Goal: Task Accomplishment & Management: Use online tool/utility

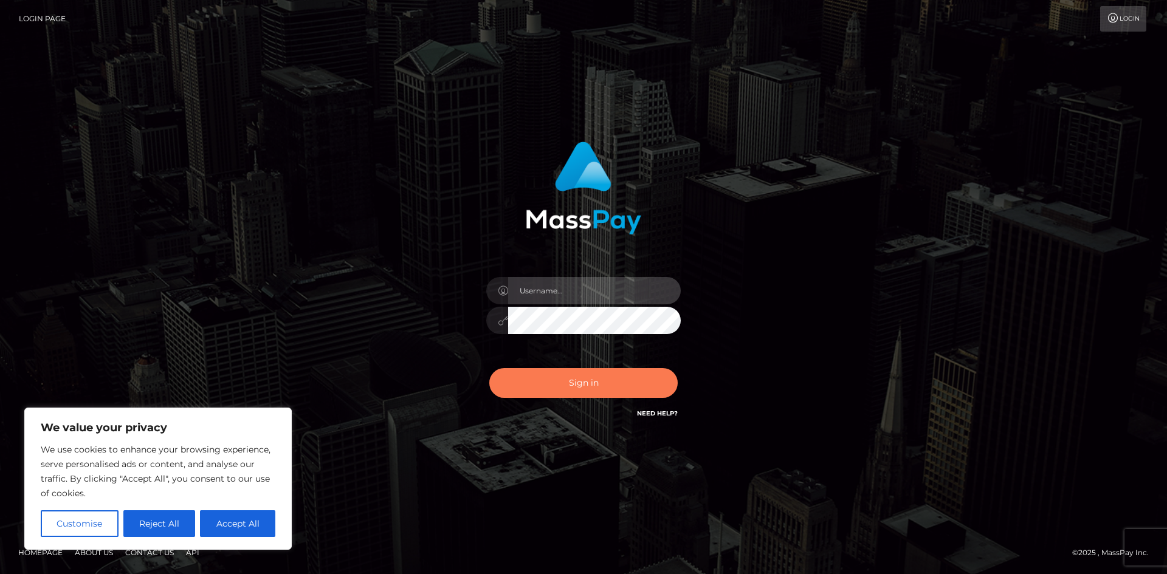
type input "hello.feetfinder"
click at [594, 378] on button "Sign in" at bounding box center [583, 383] width 188 height 30
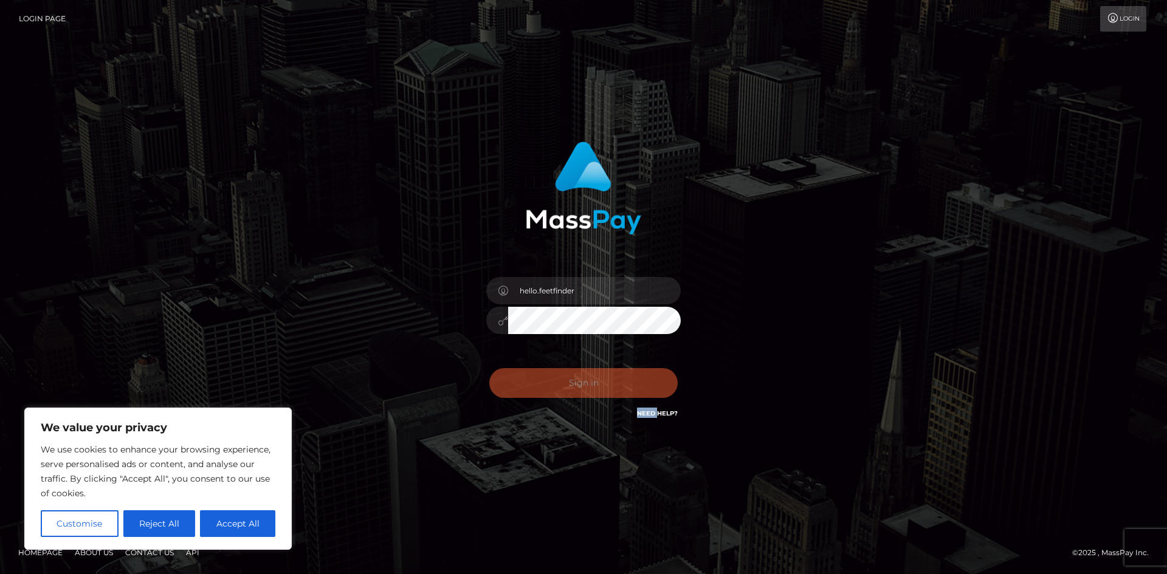
click at [594, 378] on div "Sign in Need Help?" at bounding box center [583, 388] width 213 height 54
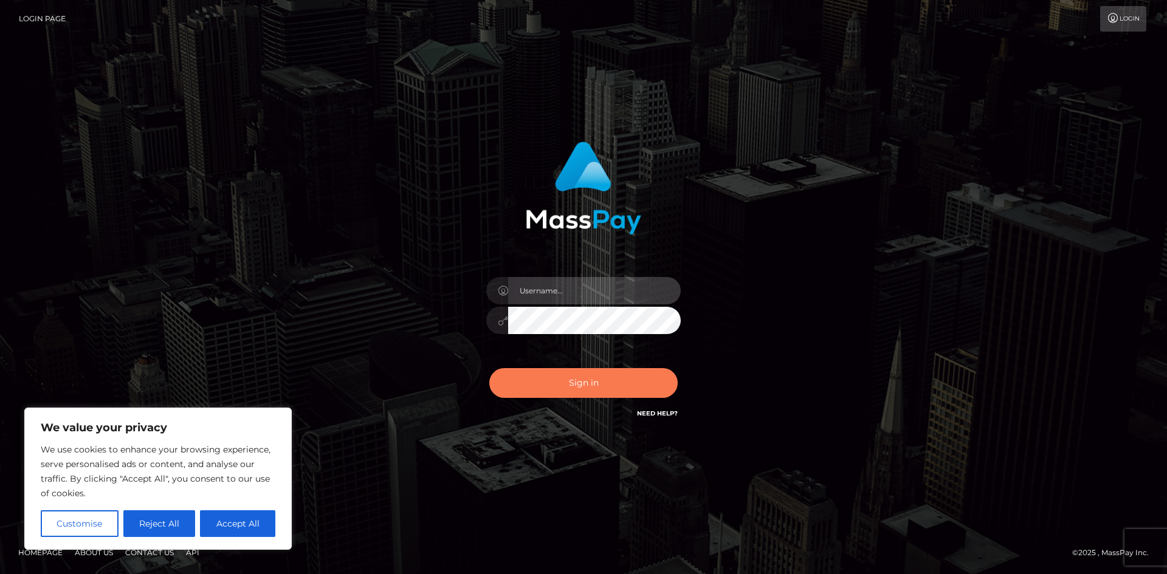
type input "hello.feetfinder"
click at [577, 384] on button "Sign in" at bounding box center [583, 383] width 188 height 30
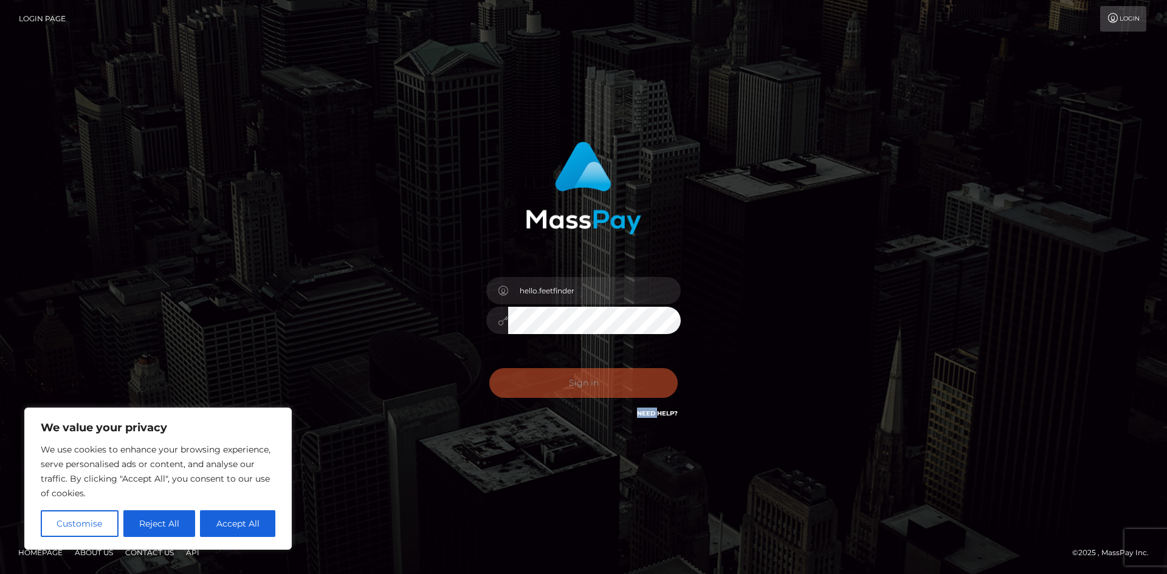
click at [577, 384] on div "Sign in Need Help?" at bounding box center [583, 388] width 213 height 54
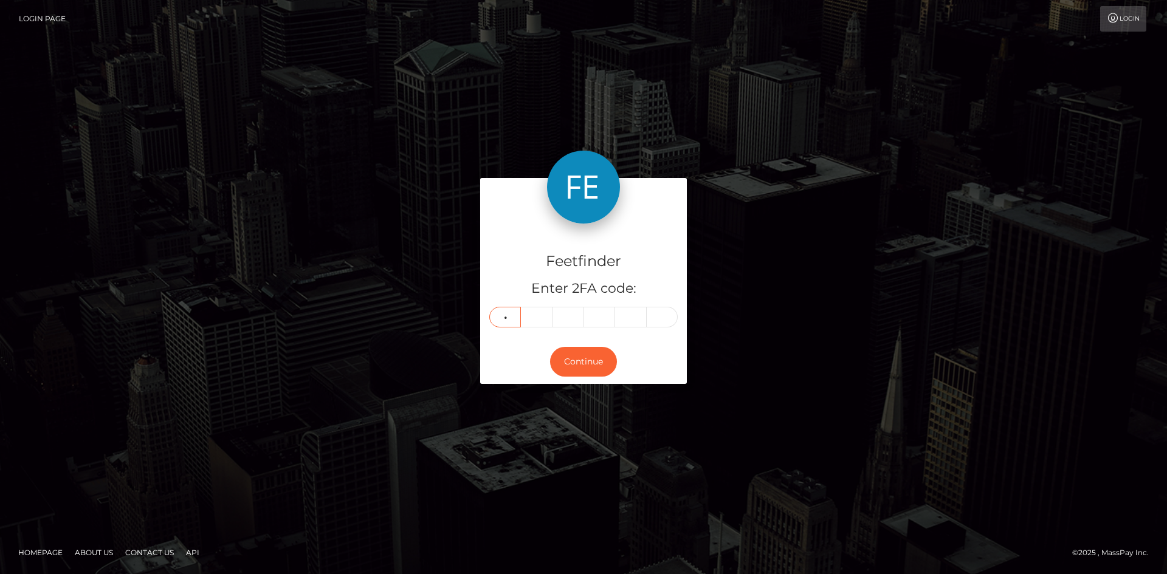
type input "3"
type input "9"
type input "8"
type input "3"
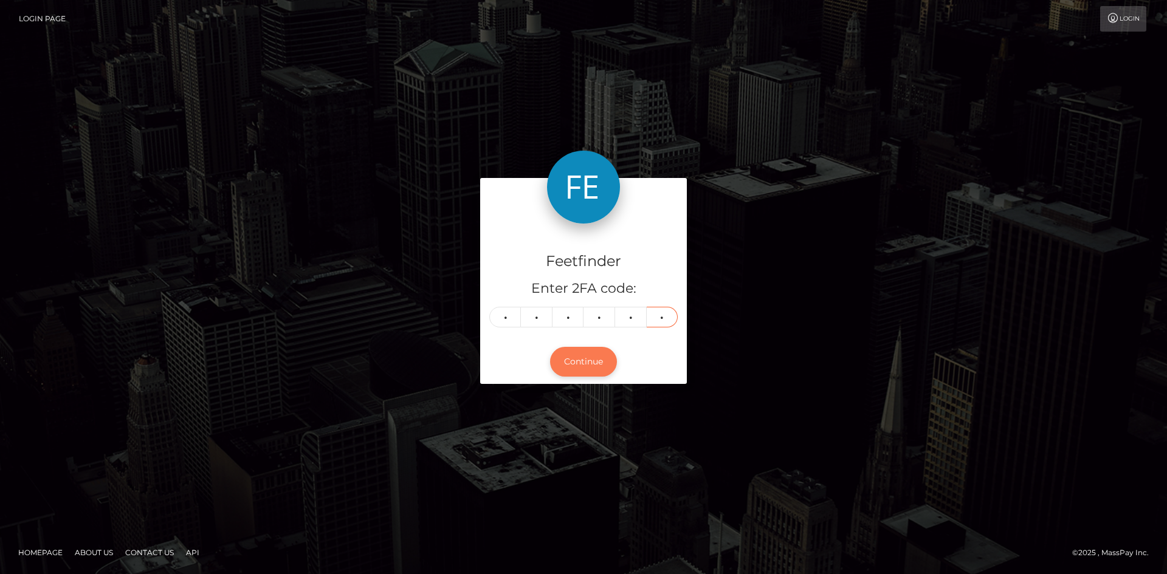
type input "7"
click at [572, 366] on button "Continue" at bounding box center [583, 362] width 67 height 30
click at [588, 357] on button "Continue" at bounding box center [583, 362] width 67 height 30
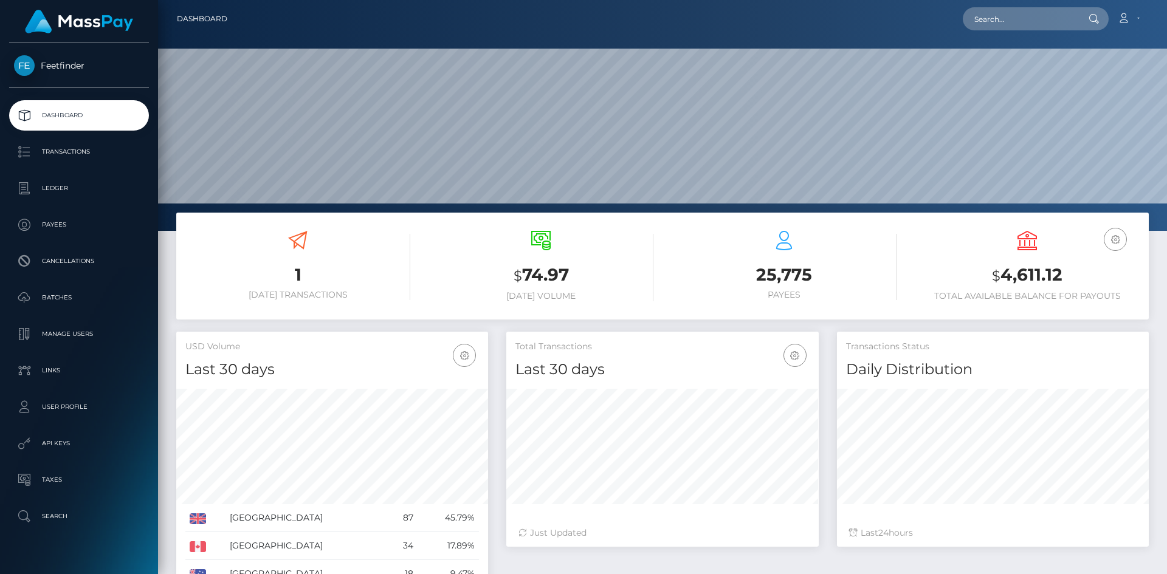
scroll to position [216, 312]
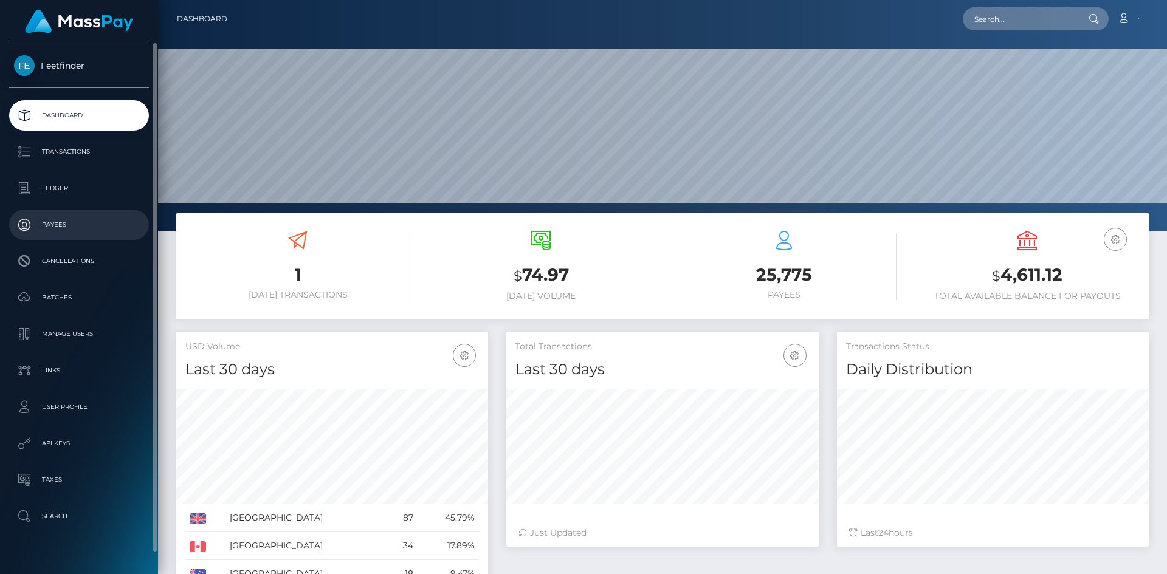
click at [68, 224] on p "Payees" at bounding box center [79, 225] width 130 height 18
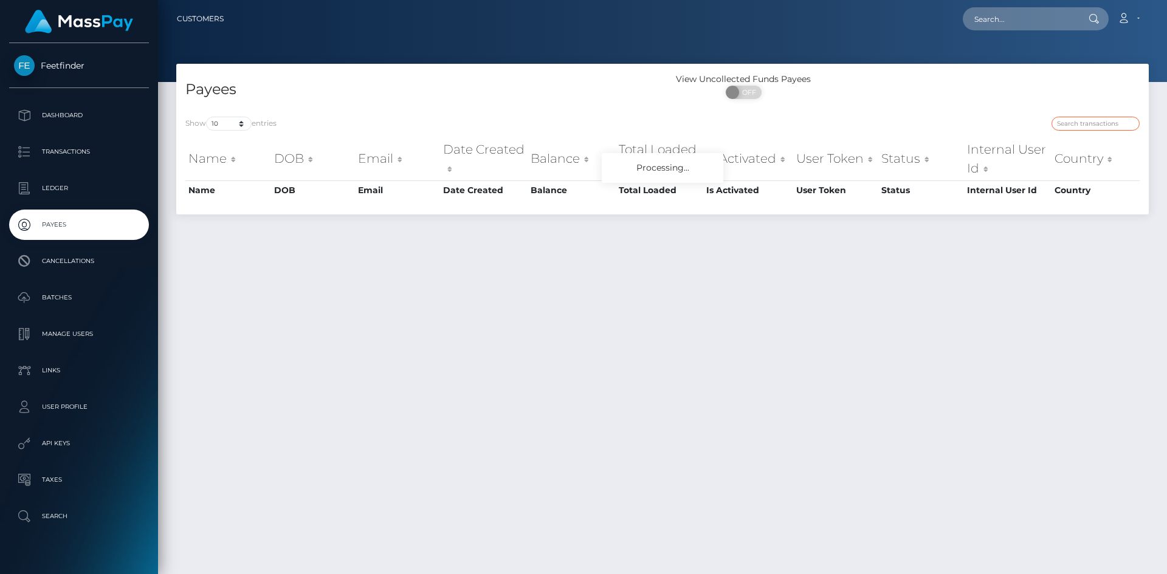
click at [1110, 122] on input "search" at bounding box center [1095, 124] width 88 height 14
paste input "2a6a22fa-7bb7-11f0-8023-0266f44cc279"
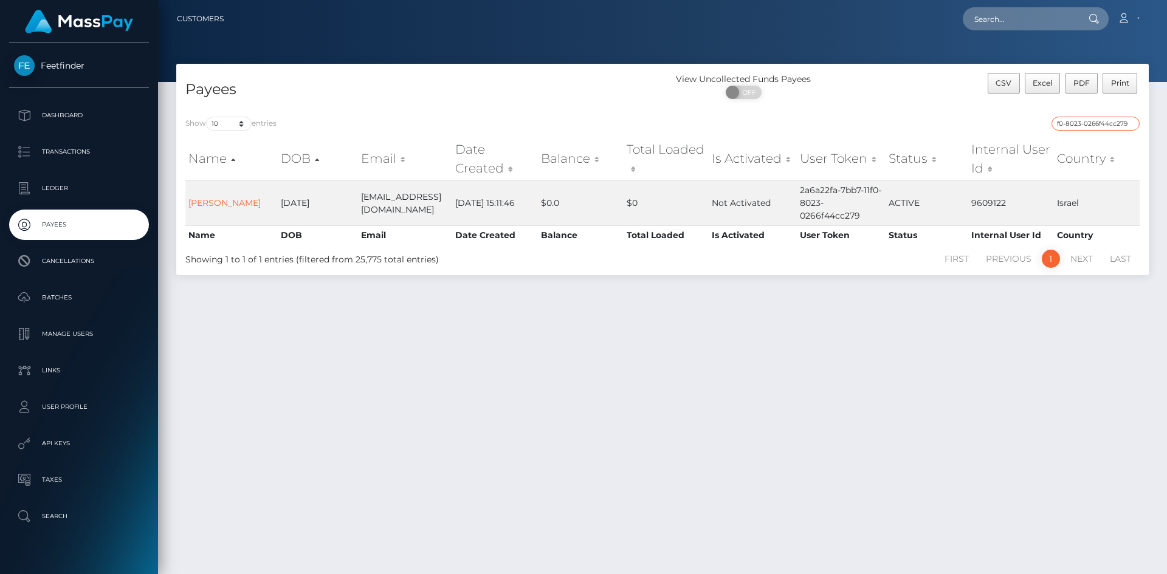
type input "2a6a22fa-7bb7-11f0-8023-0266f44cc279"
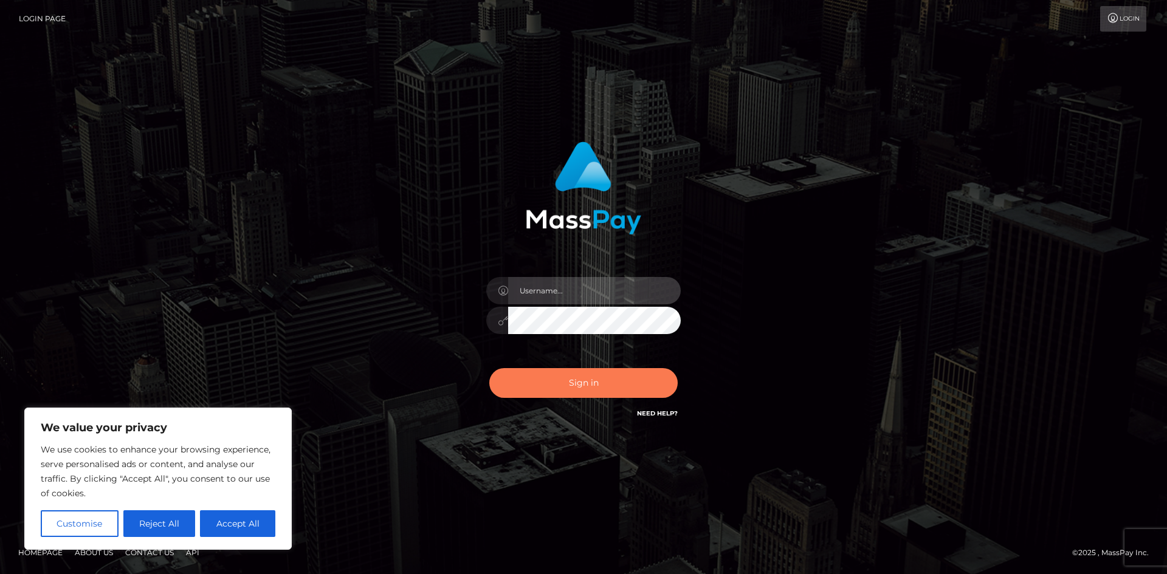
type input "hello.feetfinder"
click at [595, 382] on button "Sign in" at bounding box center [583, 383] width 188 height 30
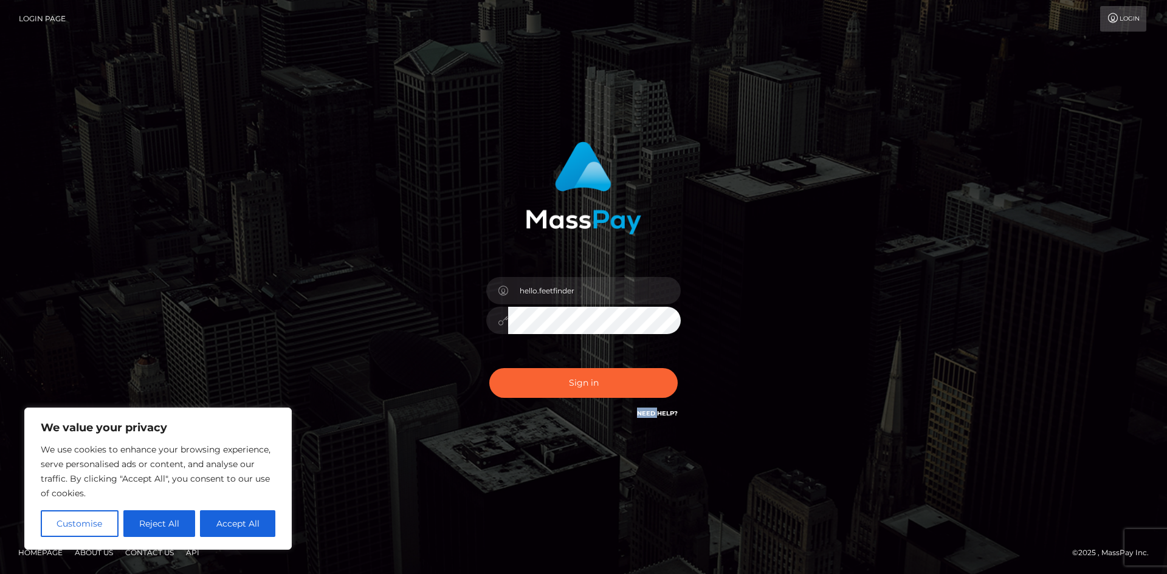
click at [595, 382] on div "Sign in Need Help?" at bounding box center [583, 388] width 213 height 54
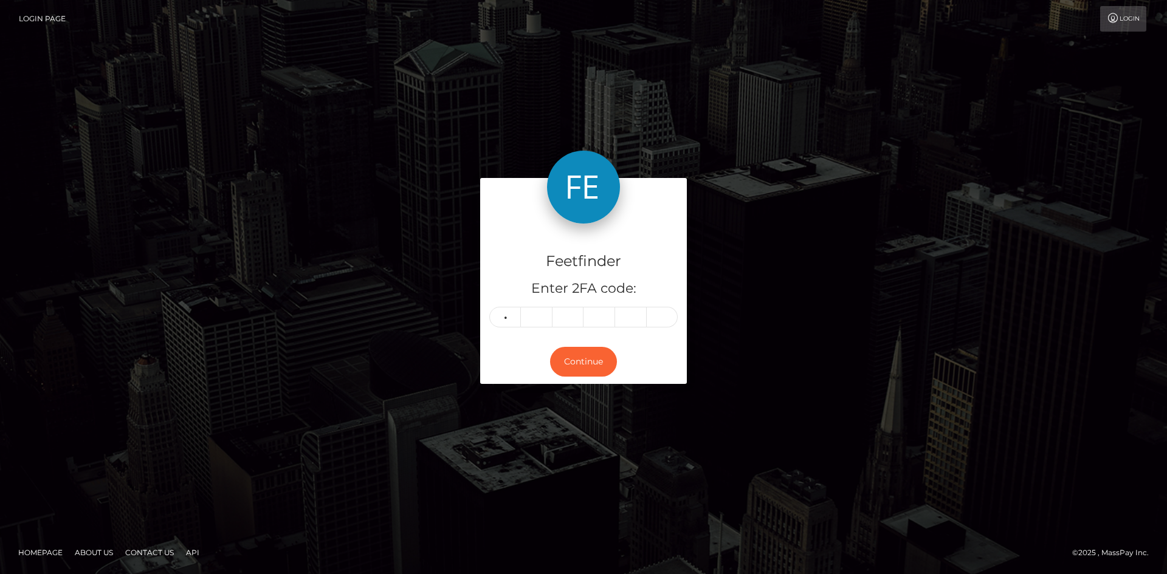
type input "8"
type input "7"
type input "2"
type input "0"
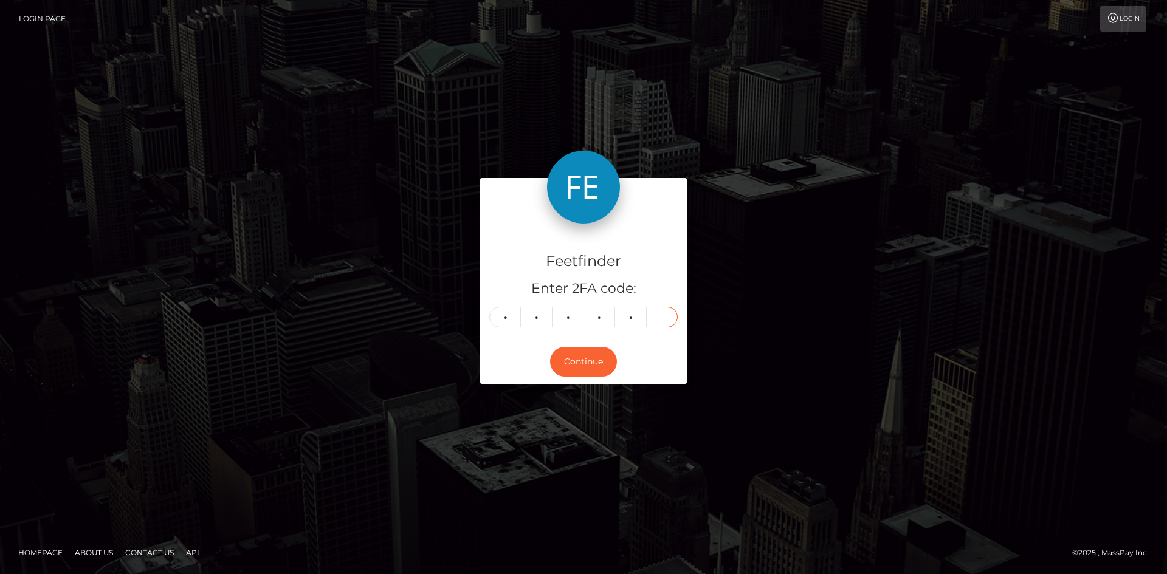
type input "7"
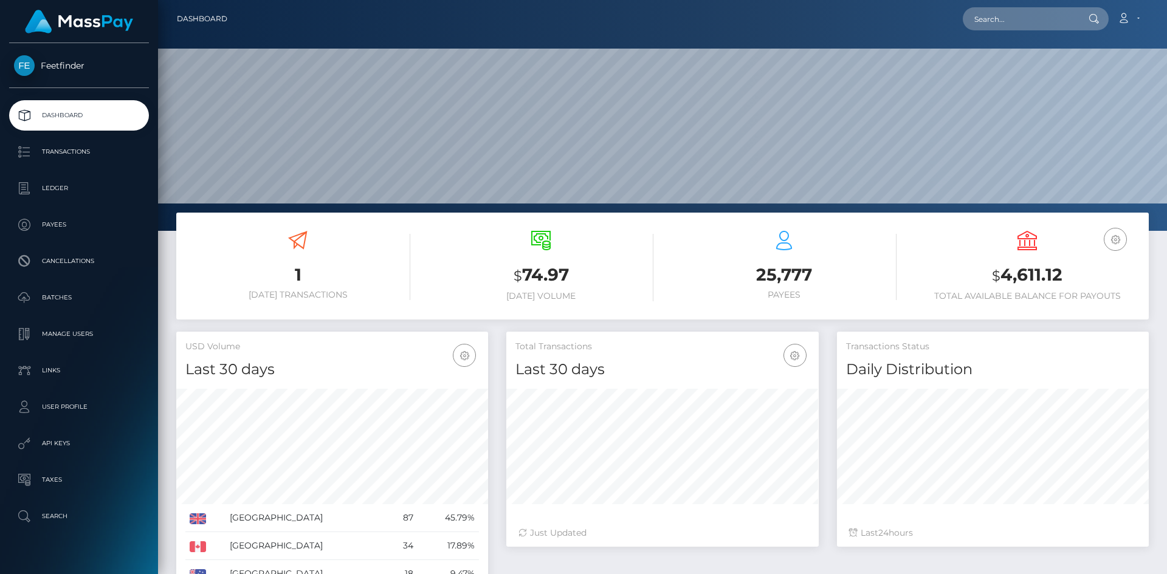
scroll to position [216, 312]
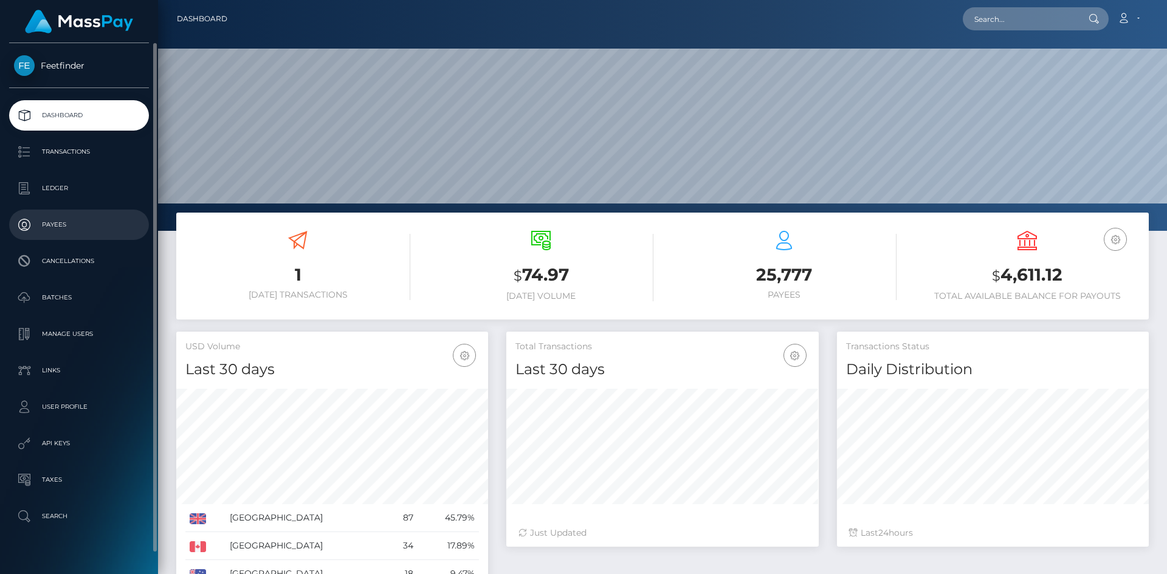
click at [61, 215] on link "Payees" at bounding box center [79, 225] width 140 height 30
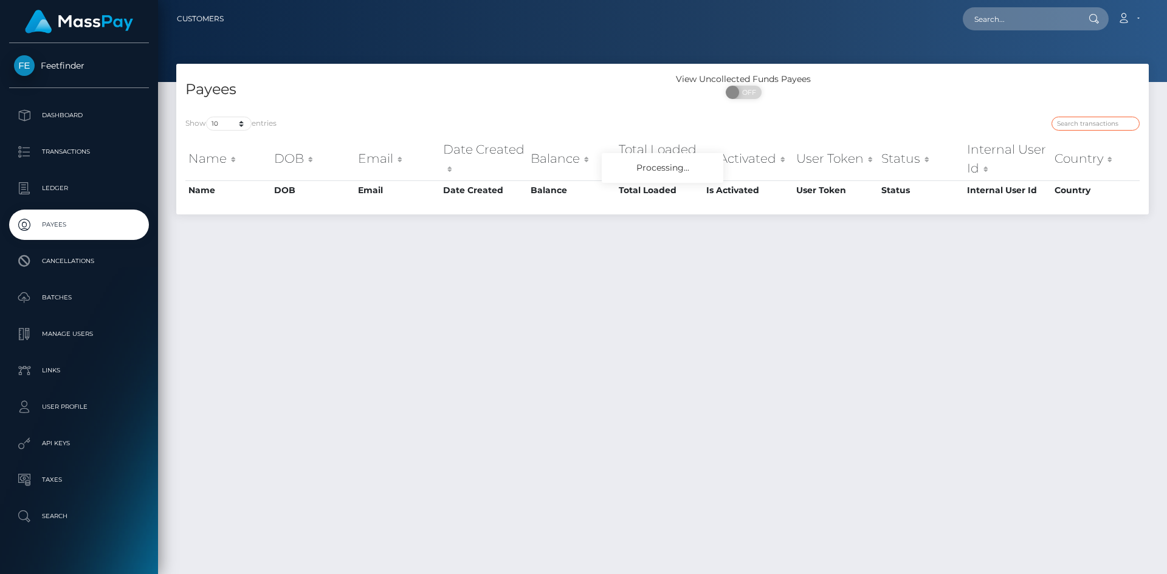
click at [1075, 119] on input "search" at bounding box center [1095, 124] width 88 height 14
paste input "2b965a8d-777c-11f0-9703-0266f44cc279"
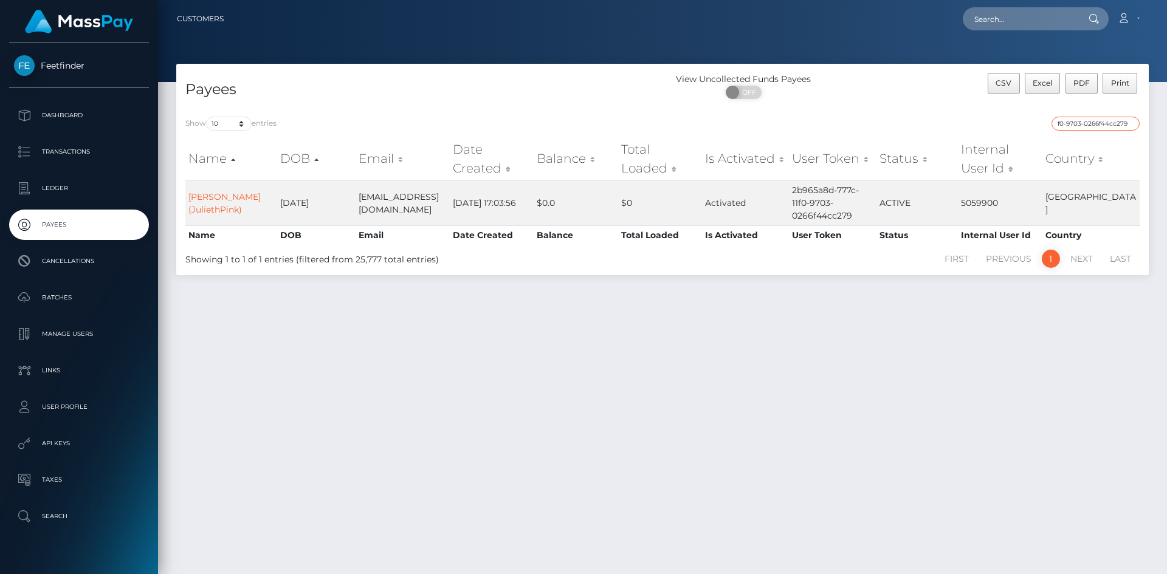
type input "2b965a8d-777c-11f0-9703-0266f44cc279"
